Goal: Task Accomplishment & Management: Use online tool/utility

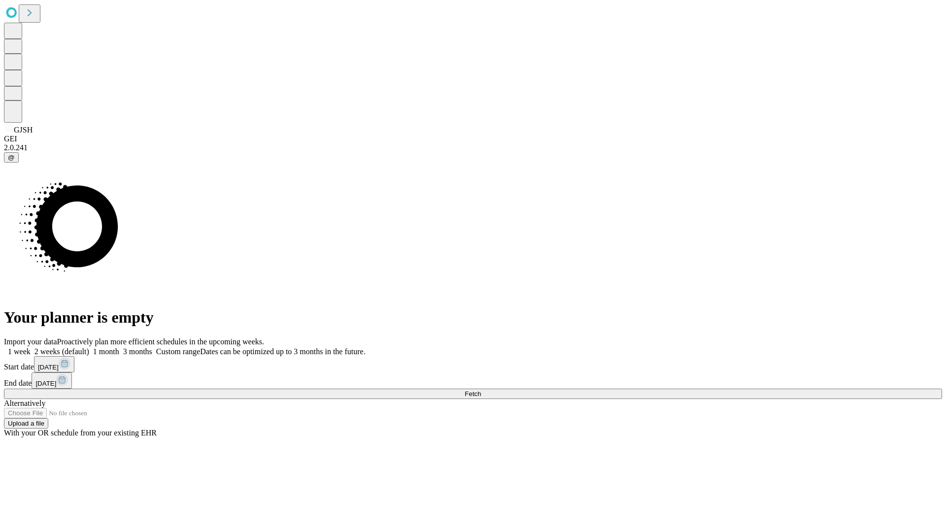
click at [481, 390] on span "Fetch" at bounding box center [473, 393] width 16 height 7
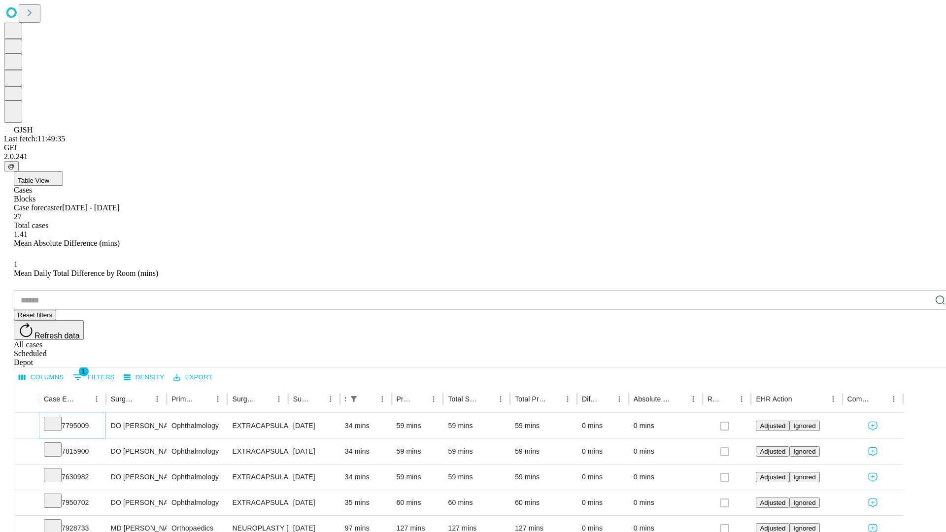
click at [58, 418] on icon at bounding box center [53, 423] width 10 height 10
